Goal: Navigation & Orientation: Find specific page/section

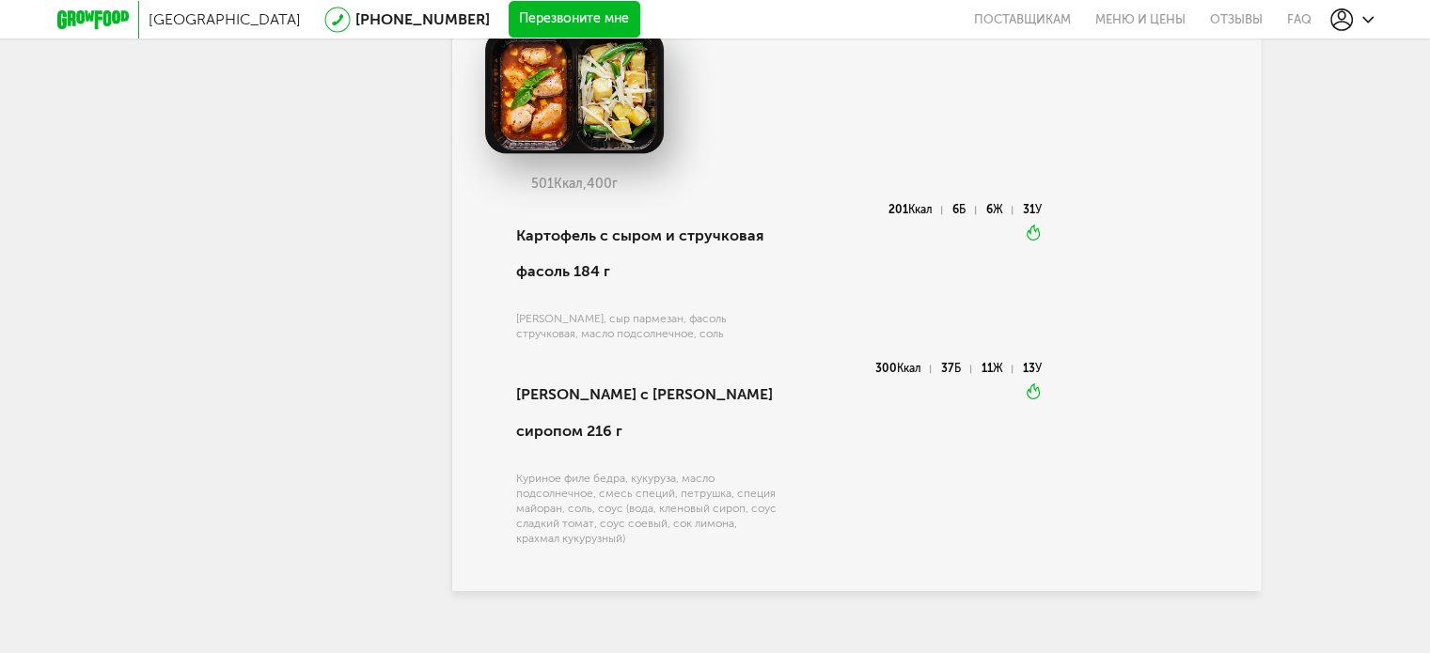
scroll to position [2424, 0]
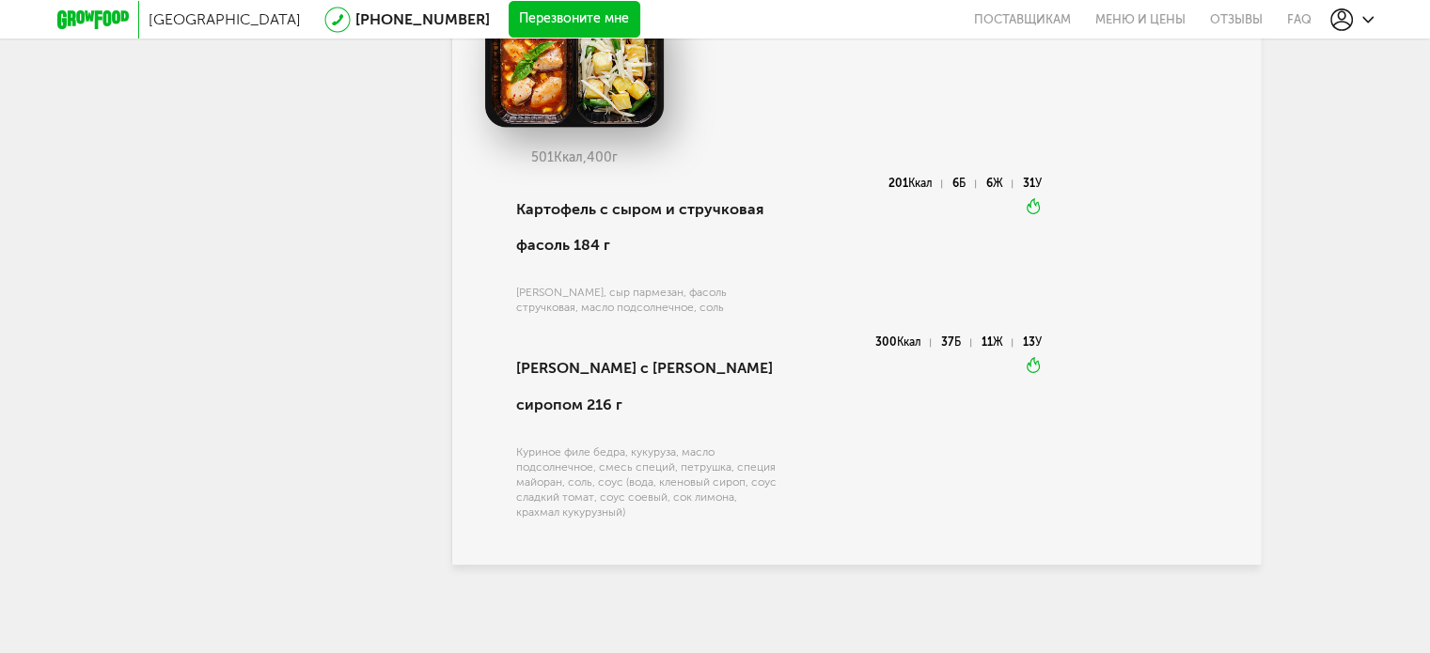
click at [641, 509] on div "Куриное филе бедра, кукуруза, масло подсолнечное, смесь специй, петрушка, специ…" at bounding box center [646, 482] width 260 height 75
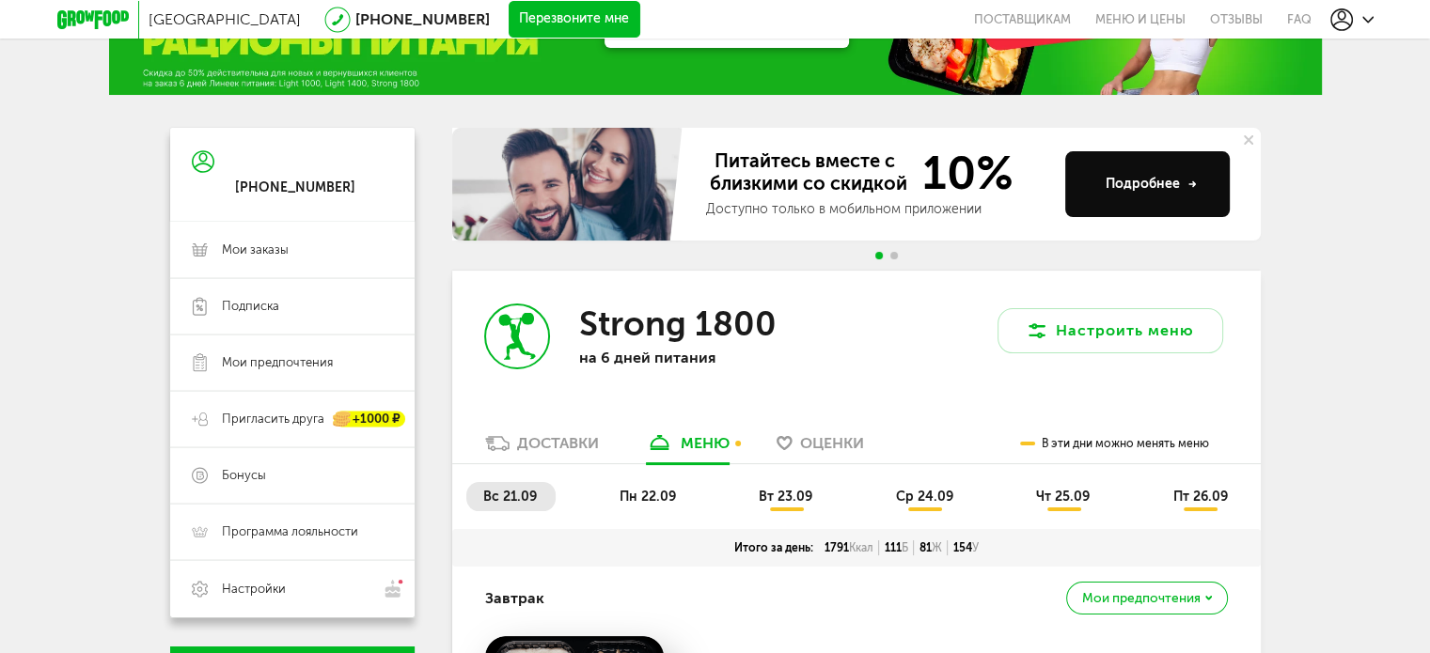
scroll to position [188, 0]
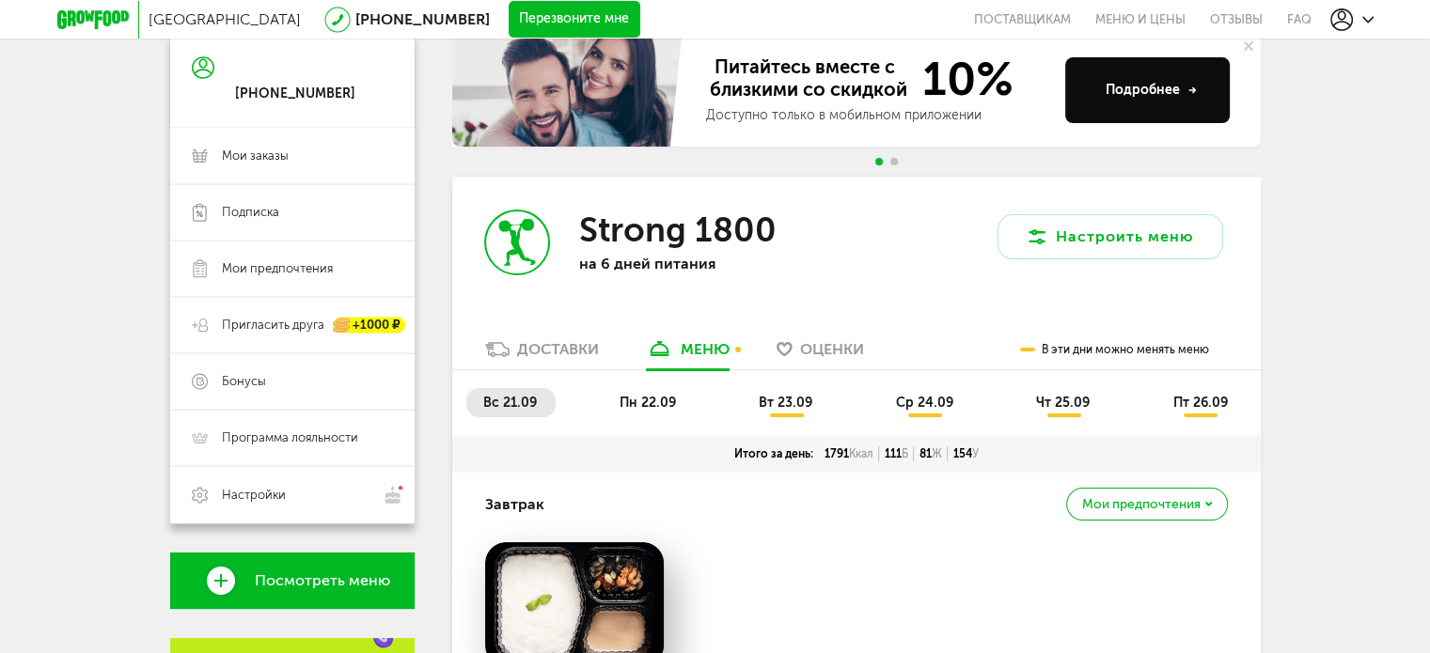
click at [904, 451] on span "Б" at bounding box center [905, 453] width 7 height 13
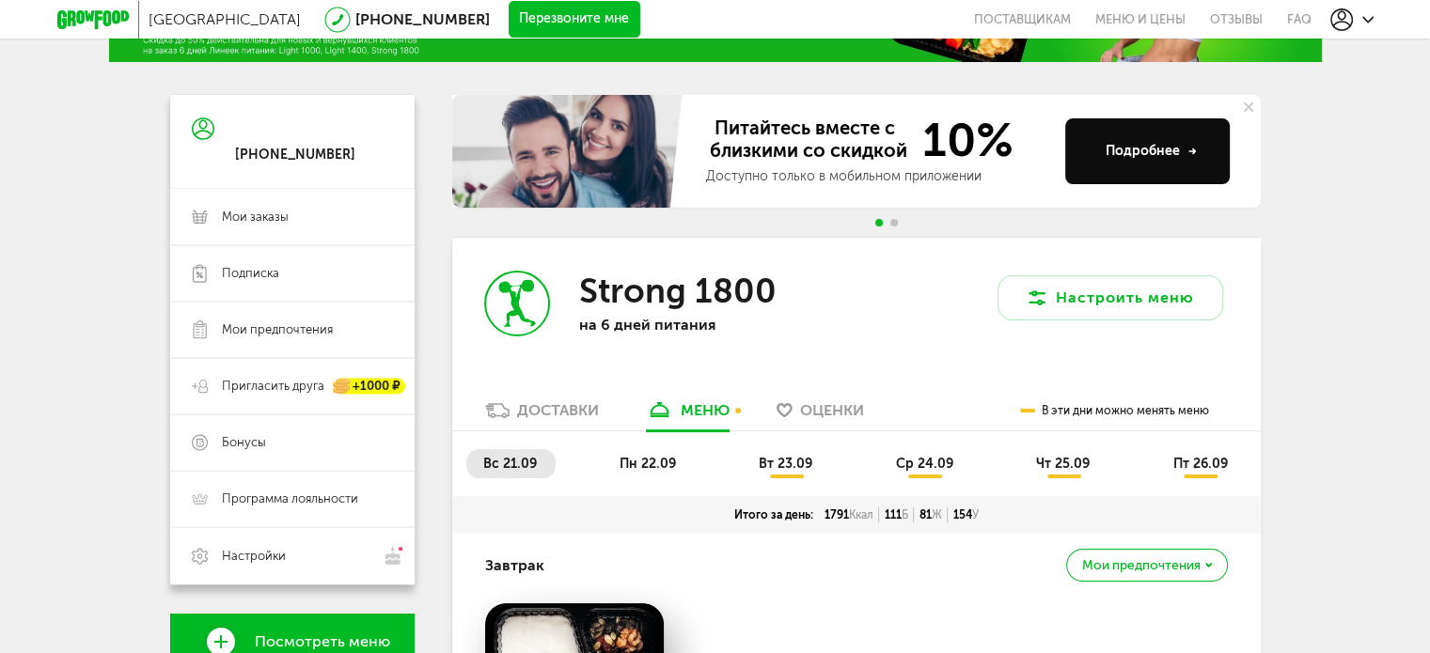
scroll to position [94, 0]
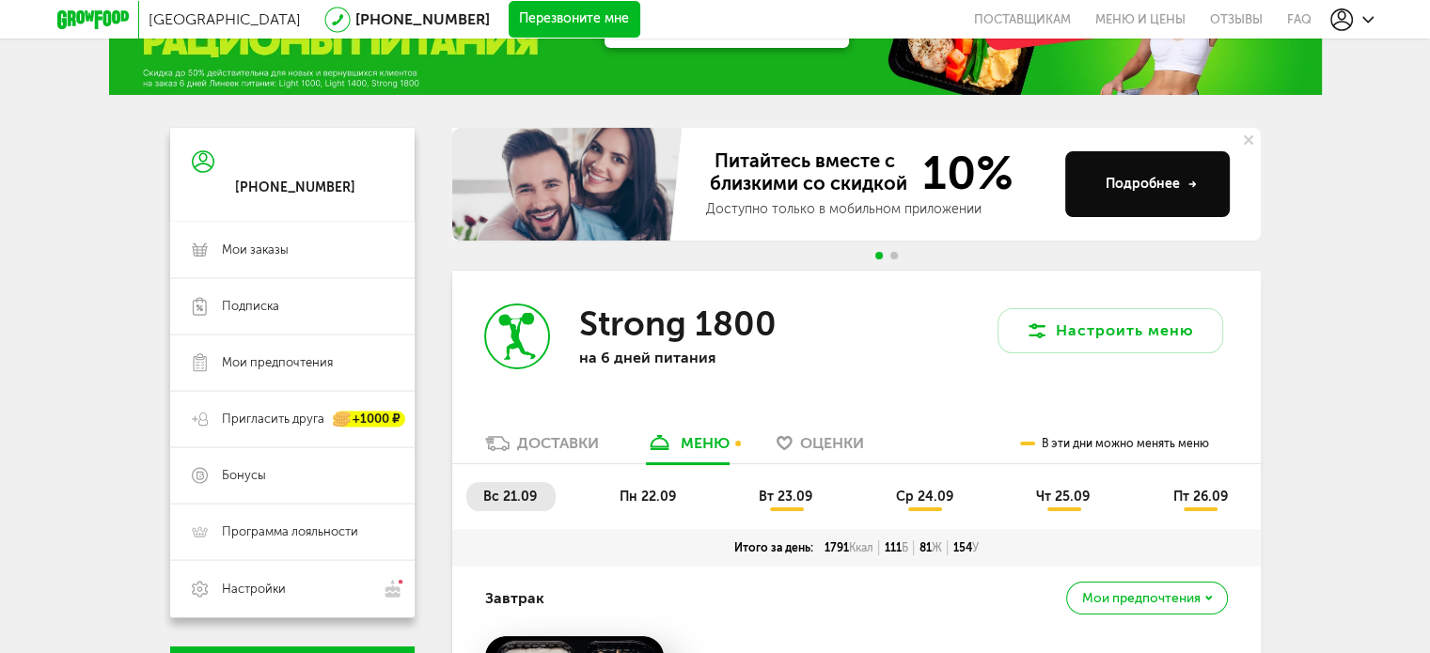
click at [694, 320] on h3 "Strong 1800" at bounding box center [676, 324] width 197 height 40
click at [265, 529] on span "Программа лояльности" at bounding box center [290, 532] width 136 height 17
click at [259, 524] on span "Программа лояльности" at bounding box center [290, 532] width 136 height 17
click at [268, 470] on span "Бонусы" at bounding box center [307, 475] width 171 height 17
click at [276, 416] on span "Пригласить друга" at bounding box center [273, 419] width 102 height 17
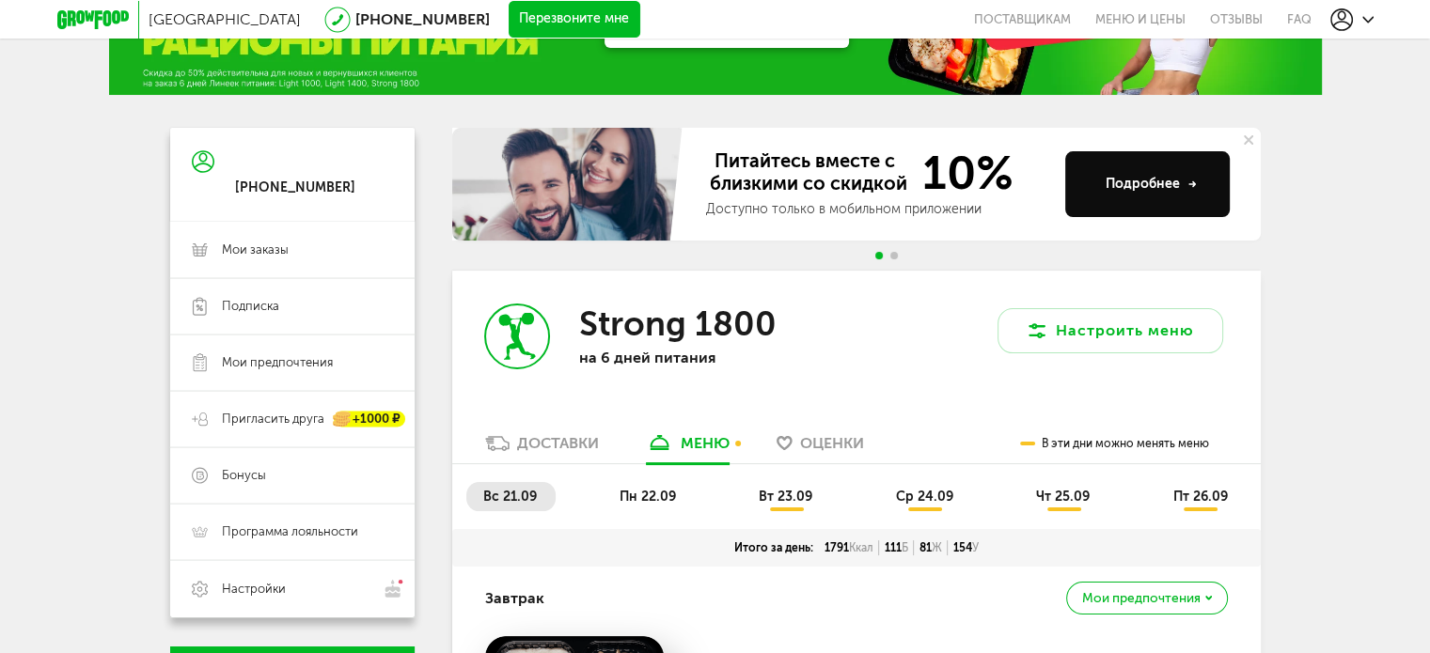
scroll to position [0, 0]
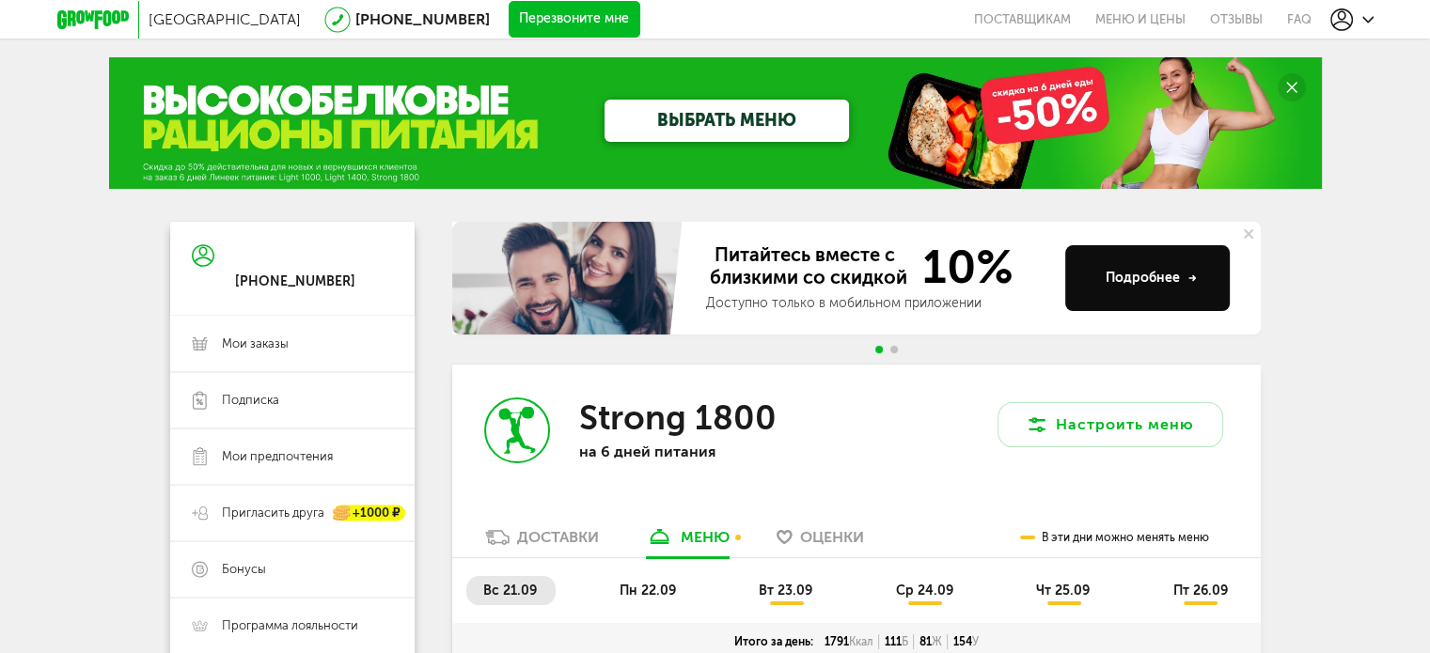
click at [894, 347] on span "Go to slide 2" at bounding box center [894, 350] width 8 height 8
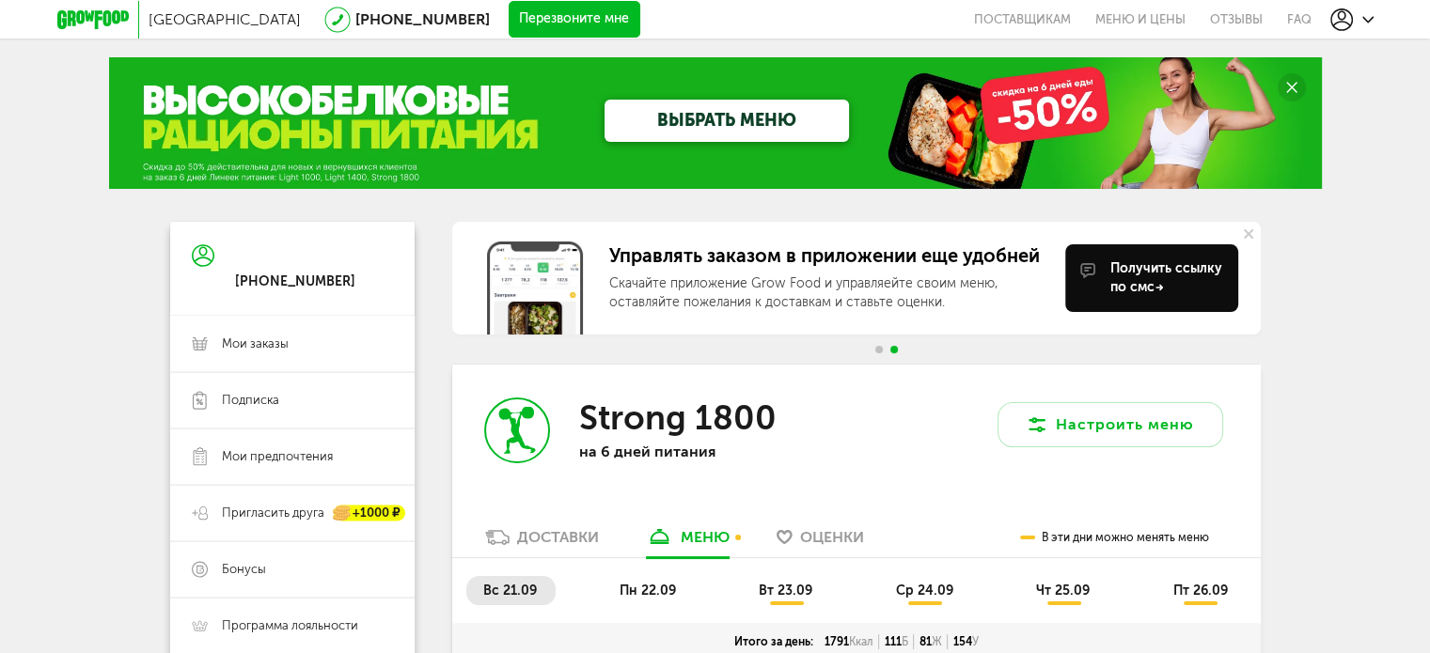
click at [870, 347] on div "Управлять заказом в приложении еще удобней Скачайте приложение Grow Food и упра…" at bounding box center [856, 293] width 808 height 143
click at [878, 348] on span "Go to slide 1" at bounding box center [879, 350] width 8 height 8
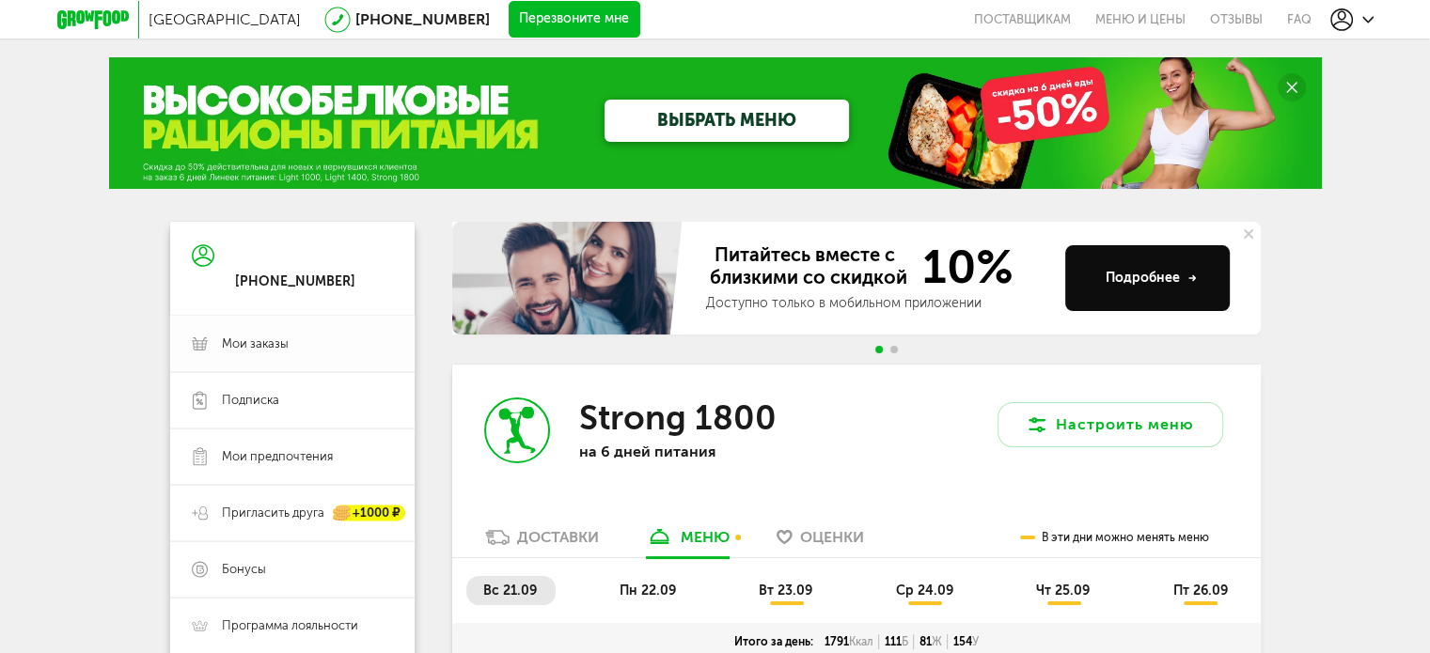
click at [246, 336] on span "Мои заказы" at bounding box center [255, 344] width 67 height 17
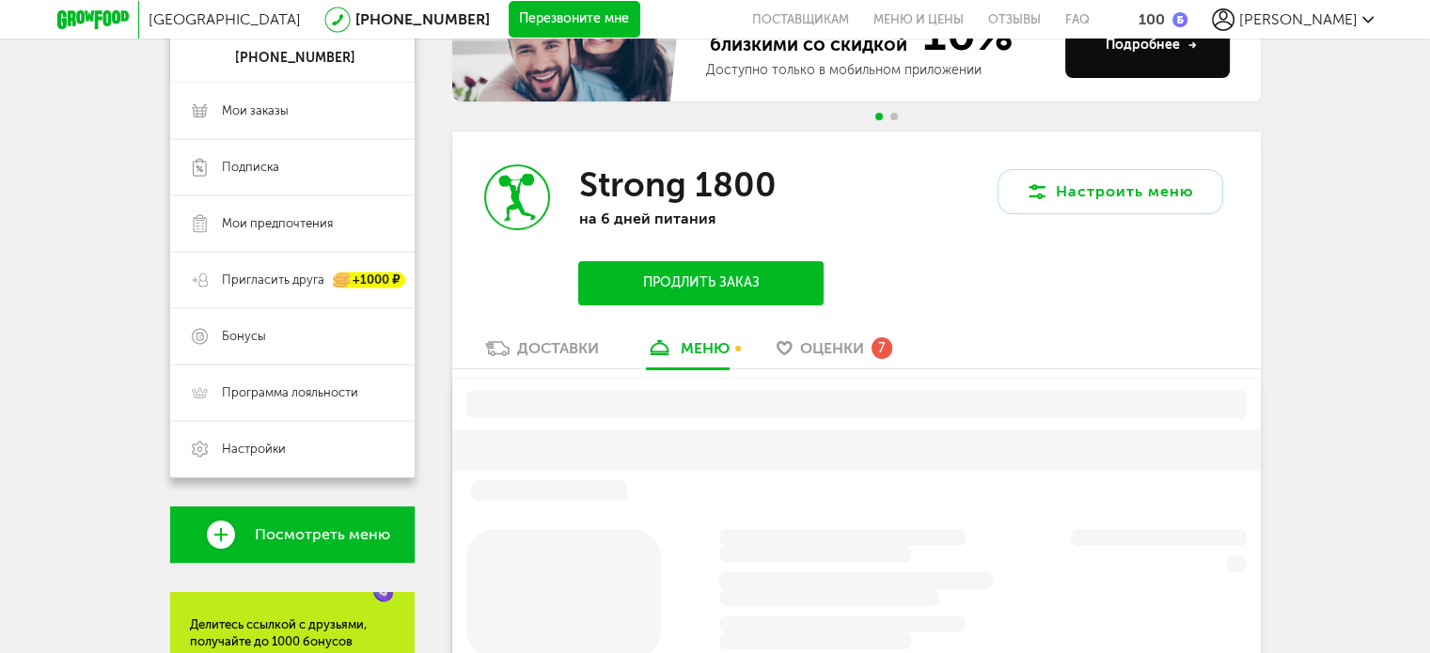
scroll to position [318, 0]
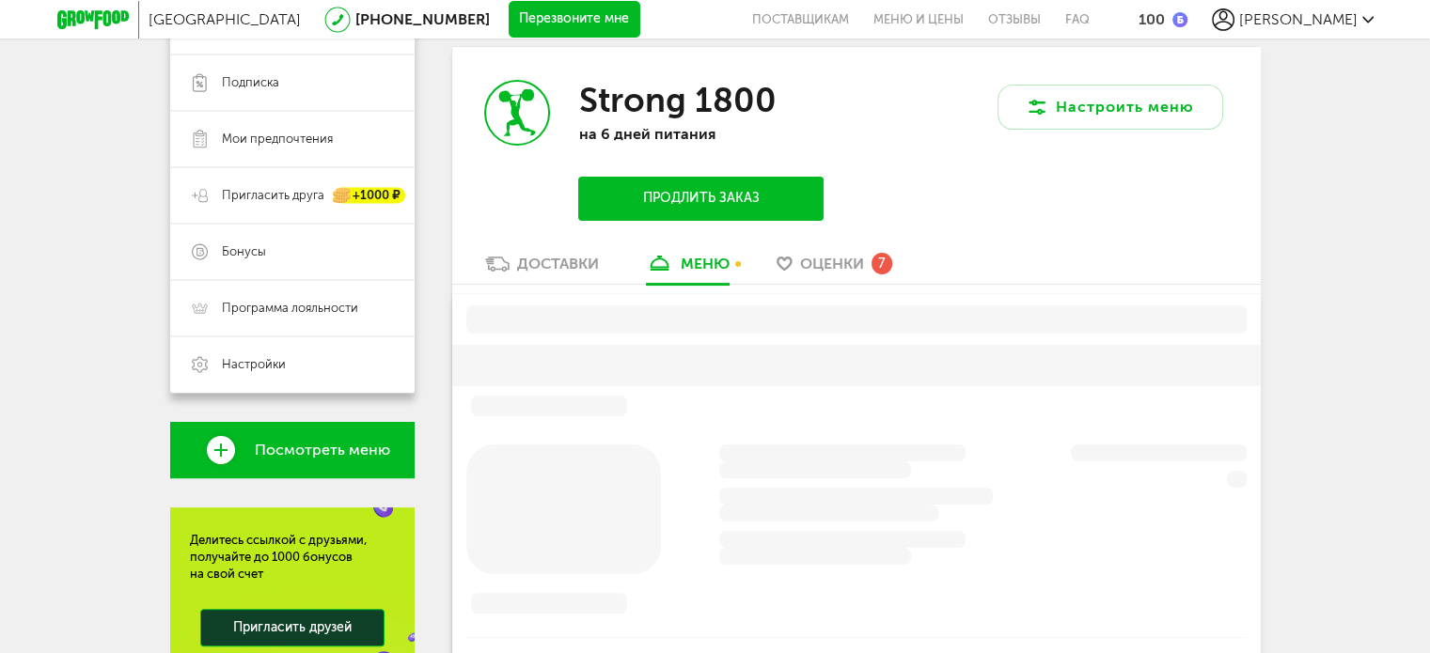
click at [824, 265] on span "Оценки" at bounding box center [832, 264] width 64 height 18
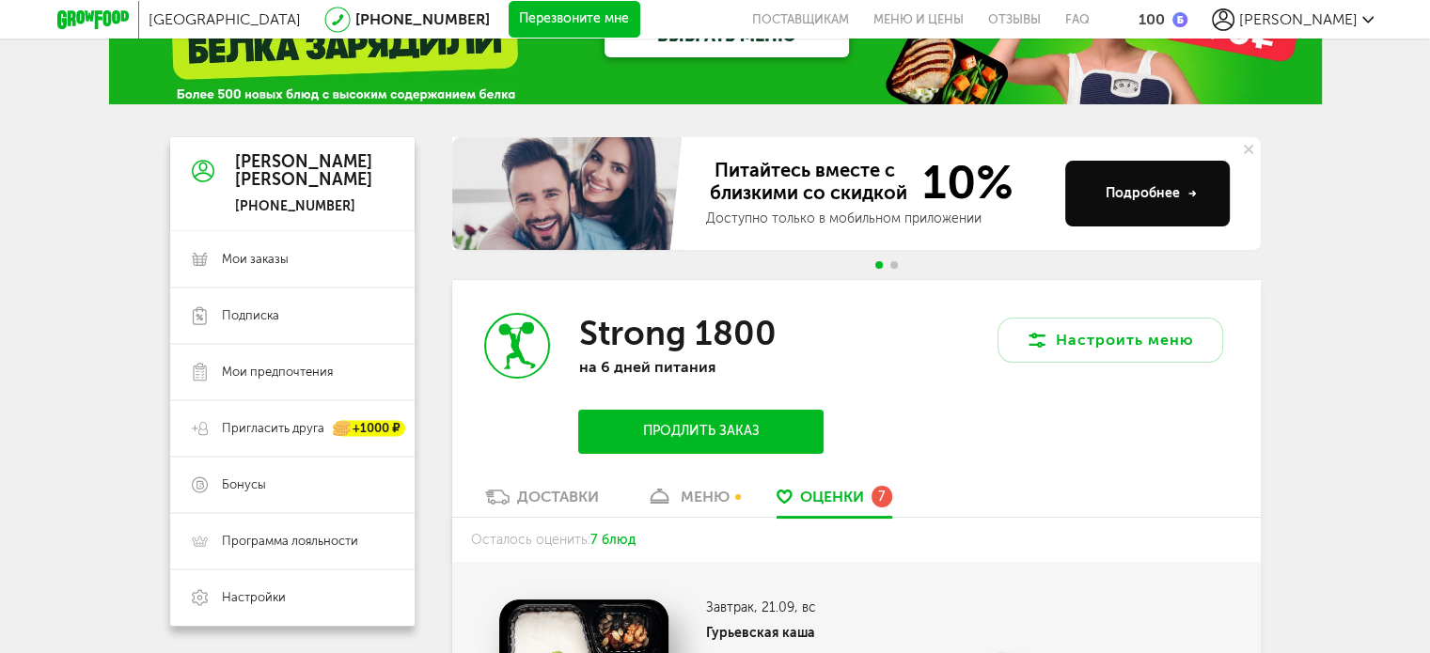
scroll to position [282, 0]
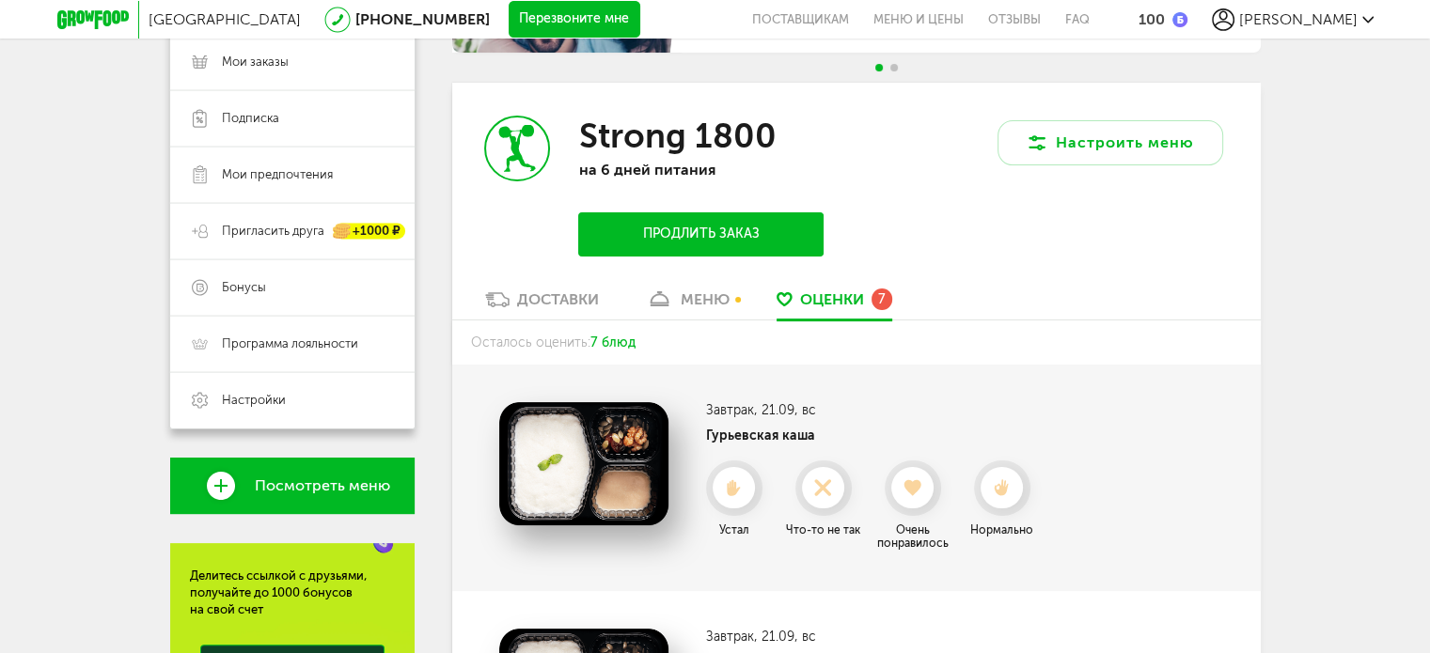
click at [718, 307] on div "меню" at bounding box center [705, 299] width 49 height 18
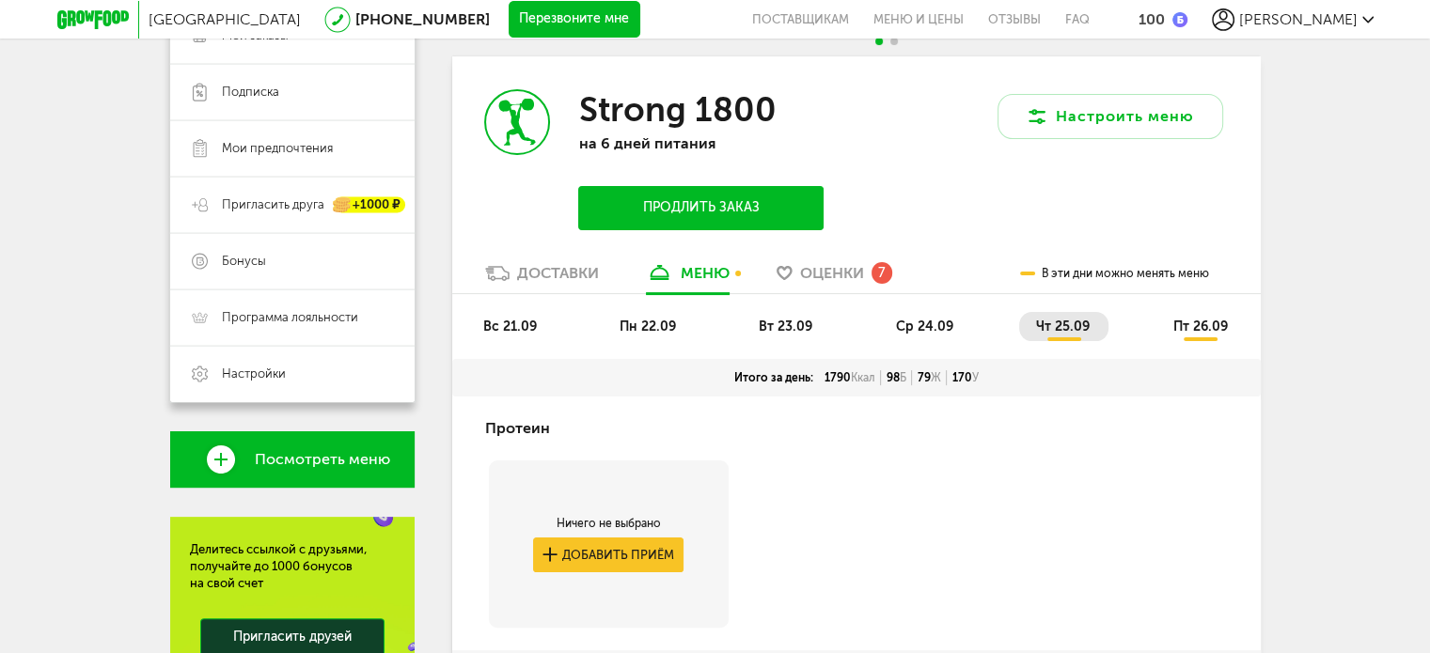
scroll to position [318, 0]
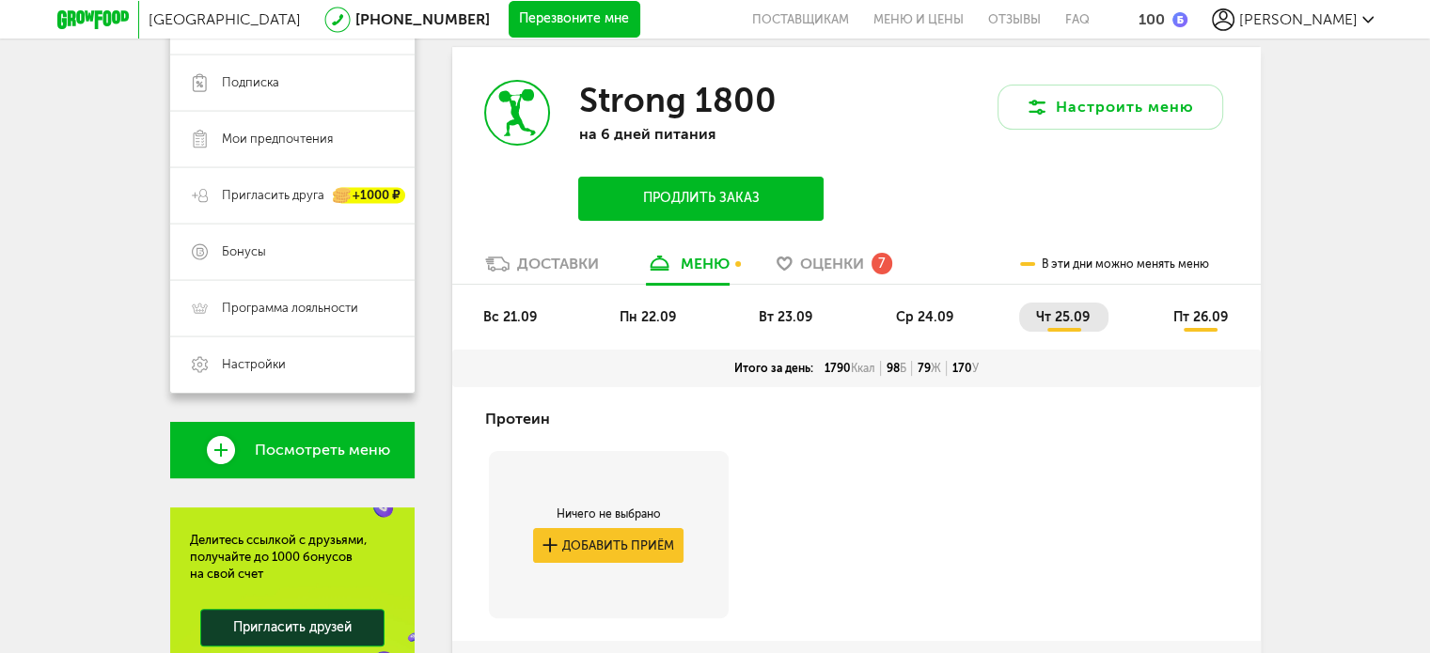
click at [561, 266] on div "Доставки" at bounding box center [558, 264] width 82 height 18
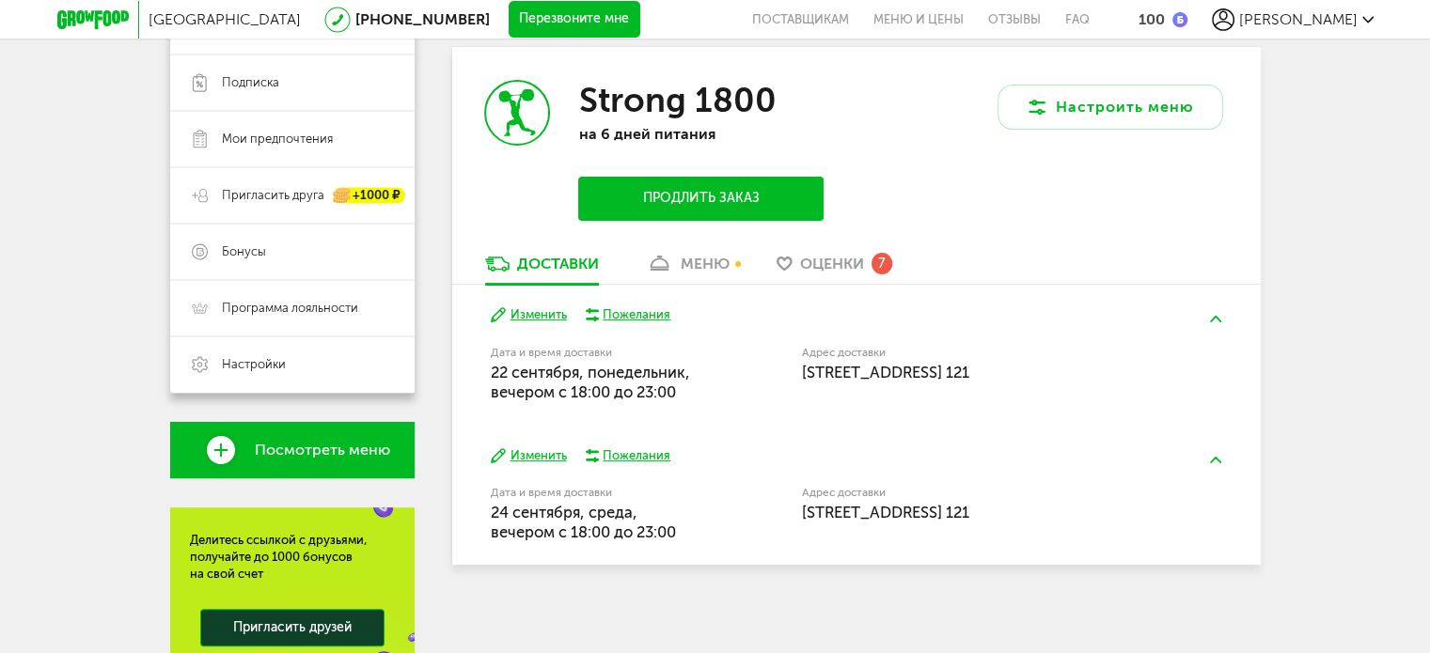
click at [646, 319] on div "Пожелания" at bounding box center [637, 314] width 68 height 17
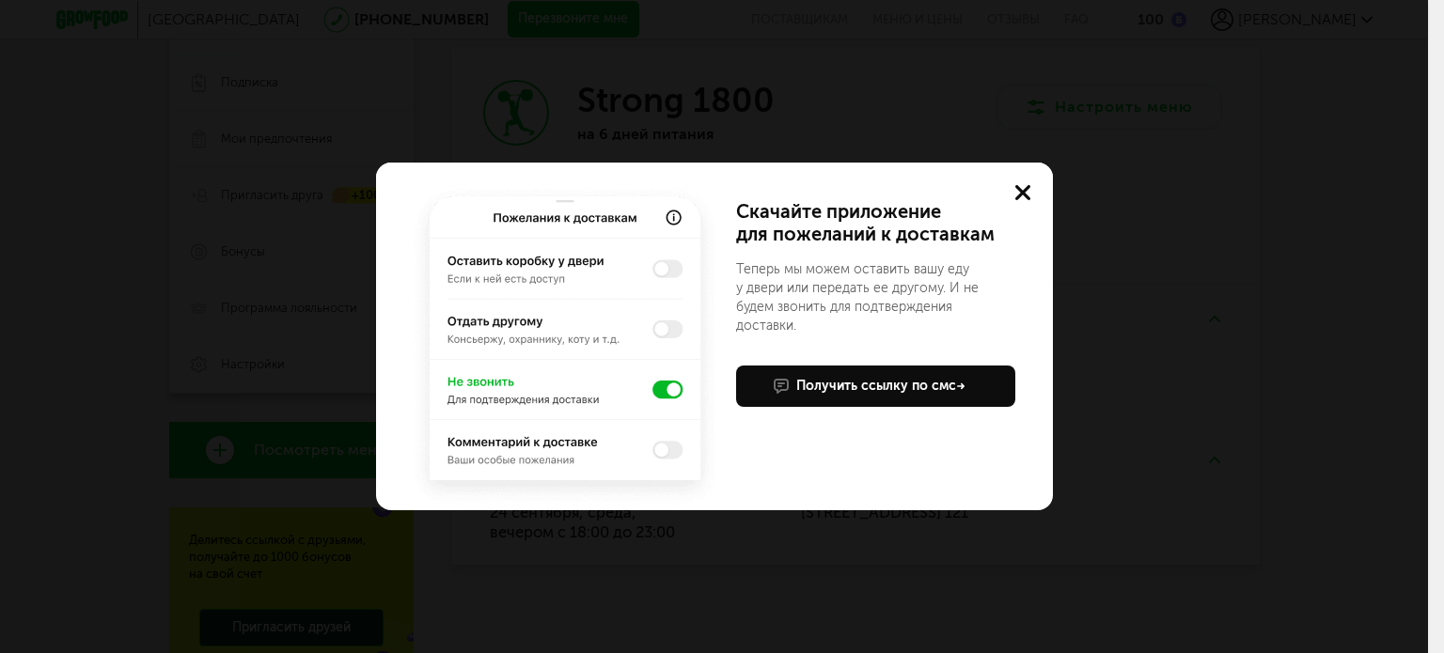
click at [1021, 193] on use at bounding box center [1022, 192] width 15 height 15
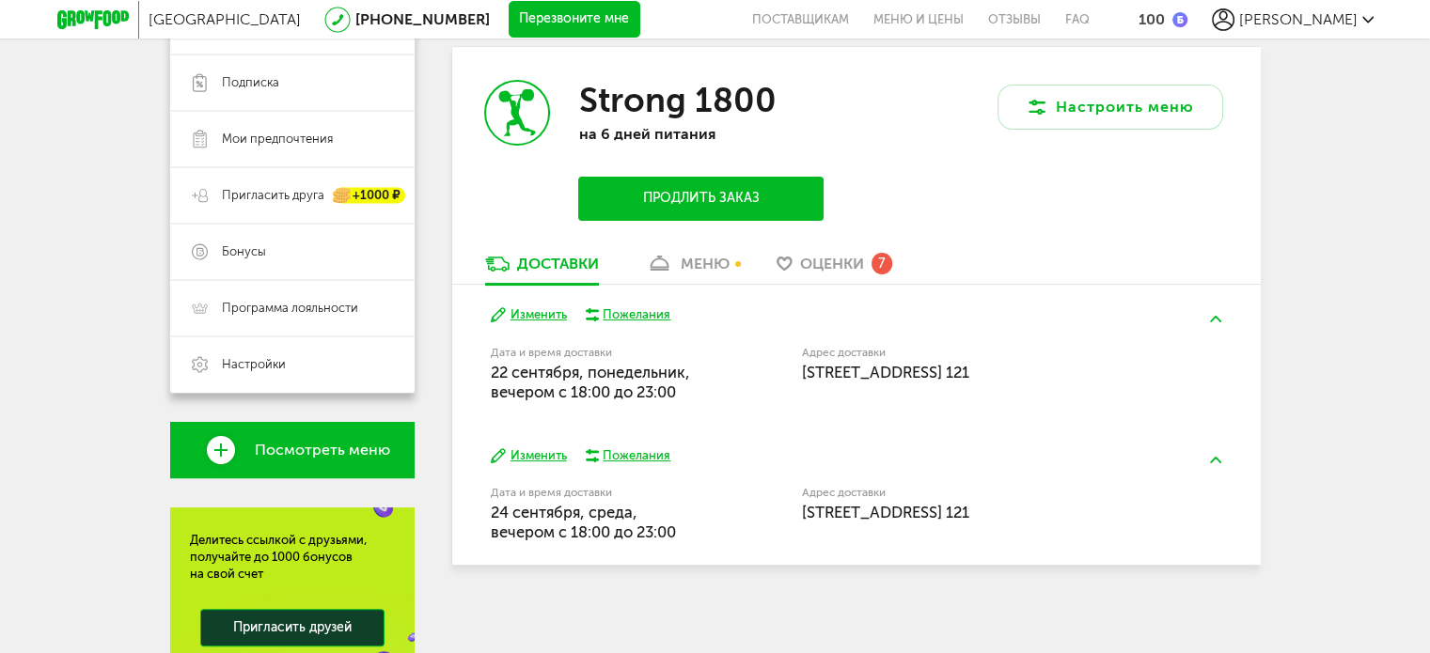
click at [700, 264] on div "меню" at bounding box center [705, 264] width 49 height 18
